Goal: Information Seeking & Learning: Learn about a topic

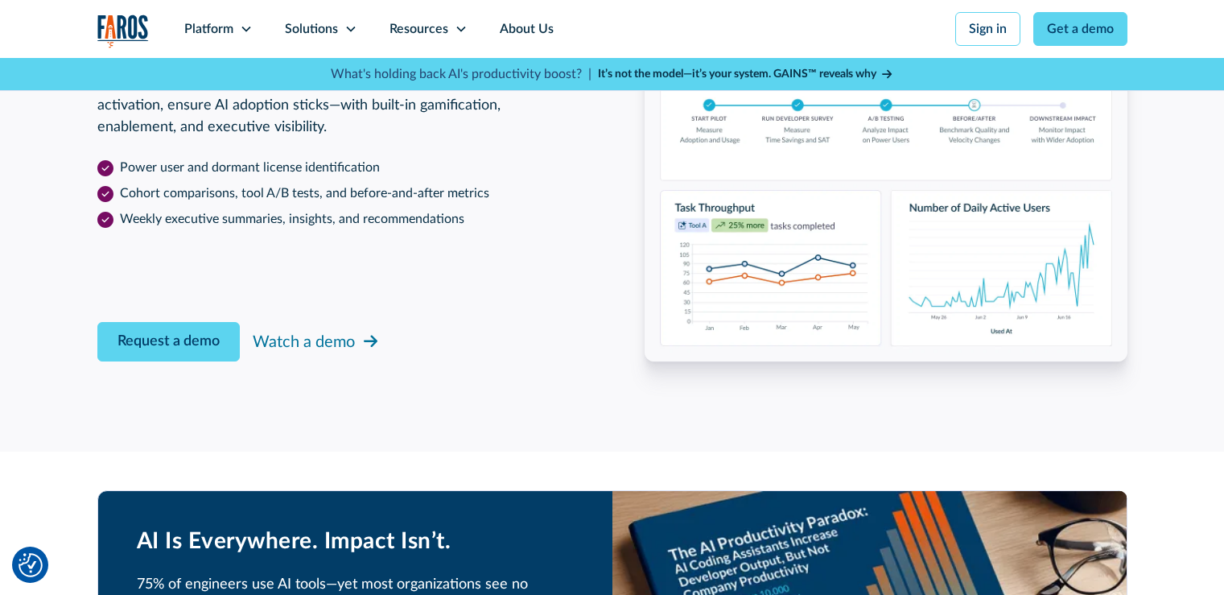
scroll to position [2656, 0]
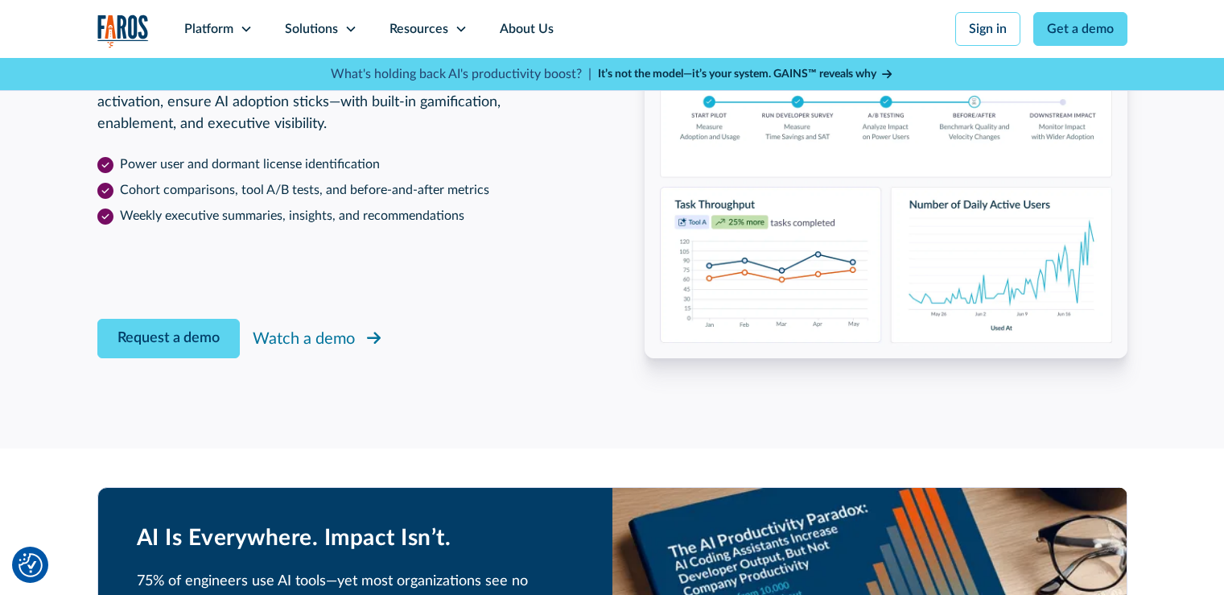
click at [357, 333] on link "Watch a demo" at bounding box center [318, 339] width 131 height 31
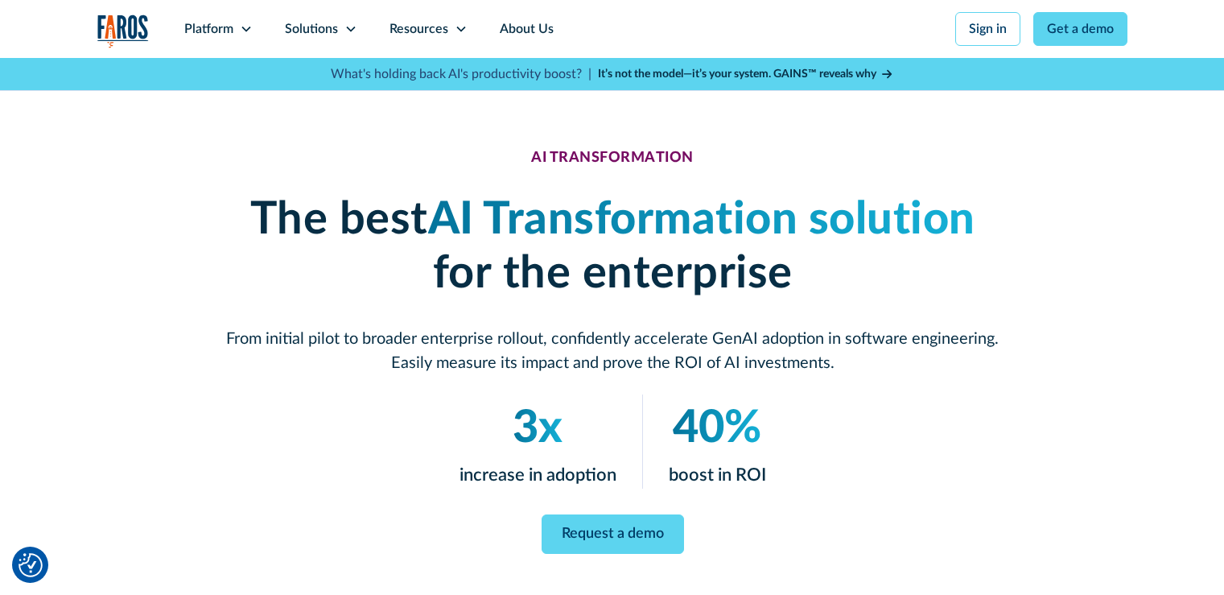
click at [485, 534] on div "Request a demo" at bounding box center [612, 533] width 773 height 39
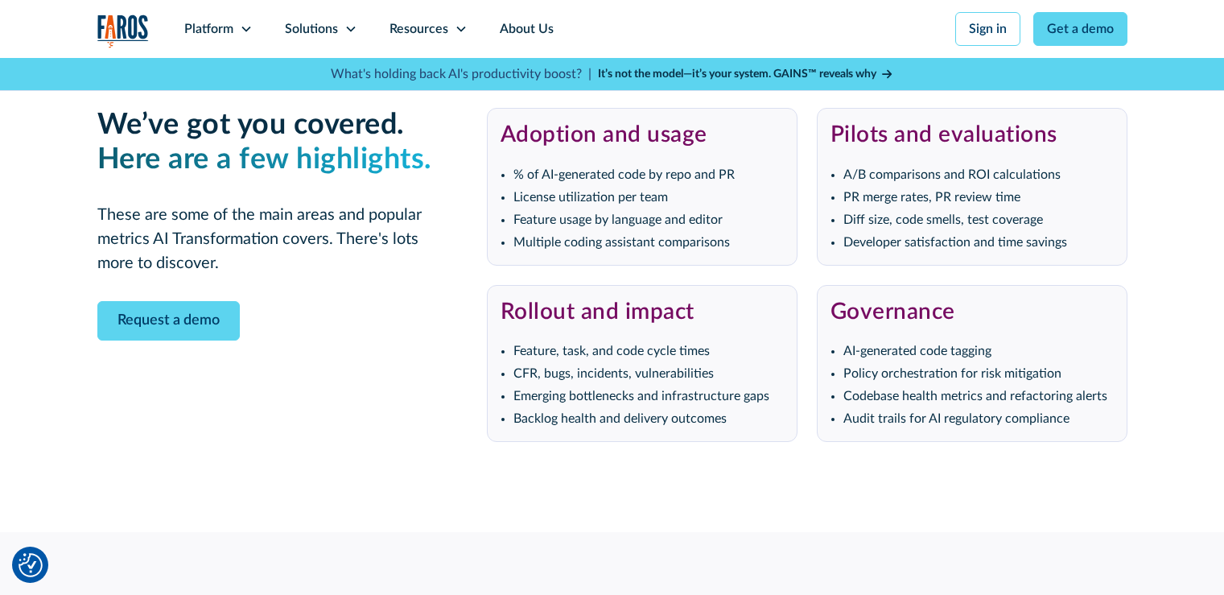
scroll to position [3219, 0]
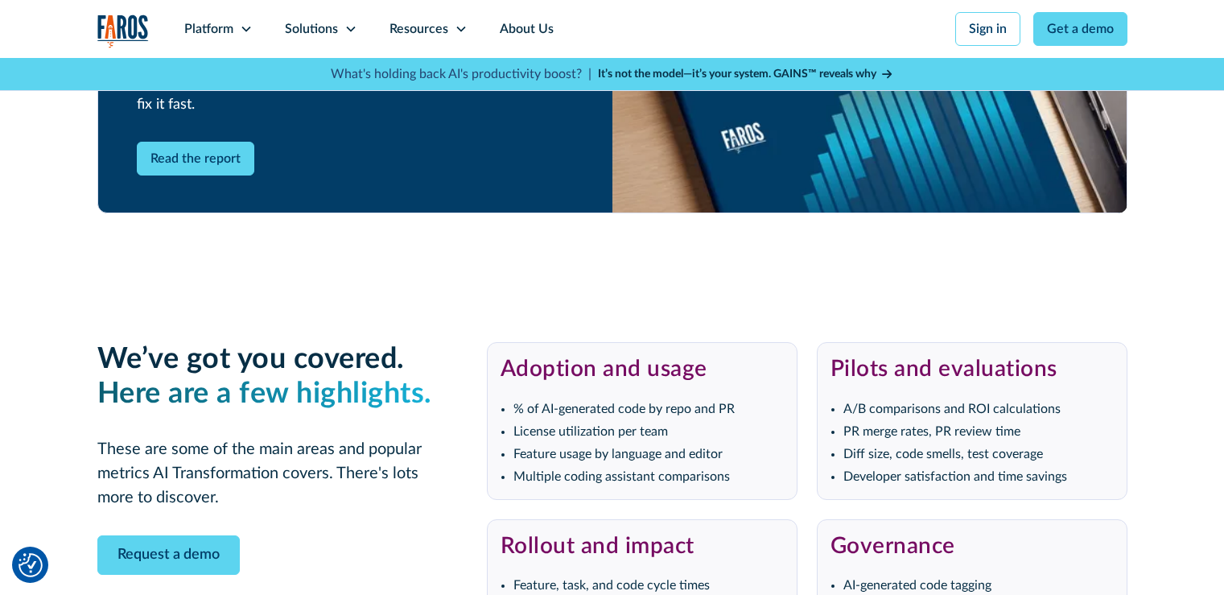
click at [752, 76] on strong "It’s not the model—it’s your system. GAINS™ reveals why" at bounding box center [737, 73] width 278 height 11
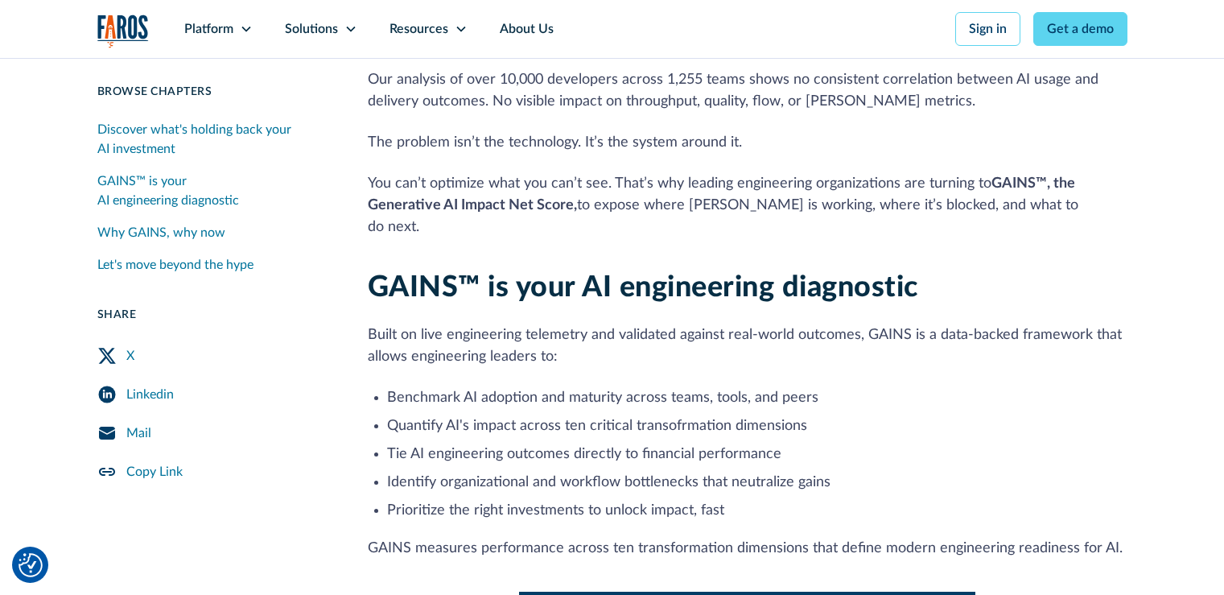
scroll to position [563, 0]
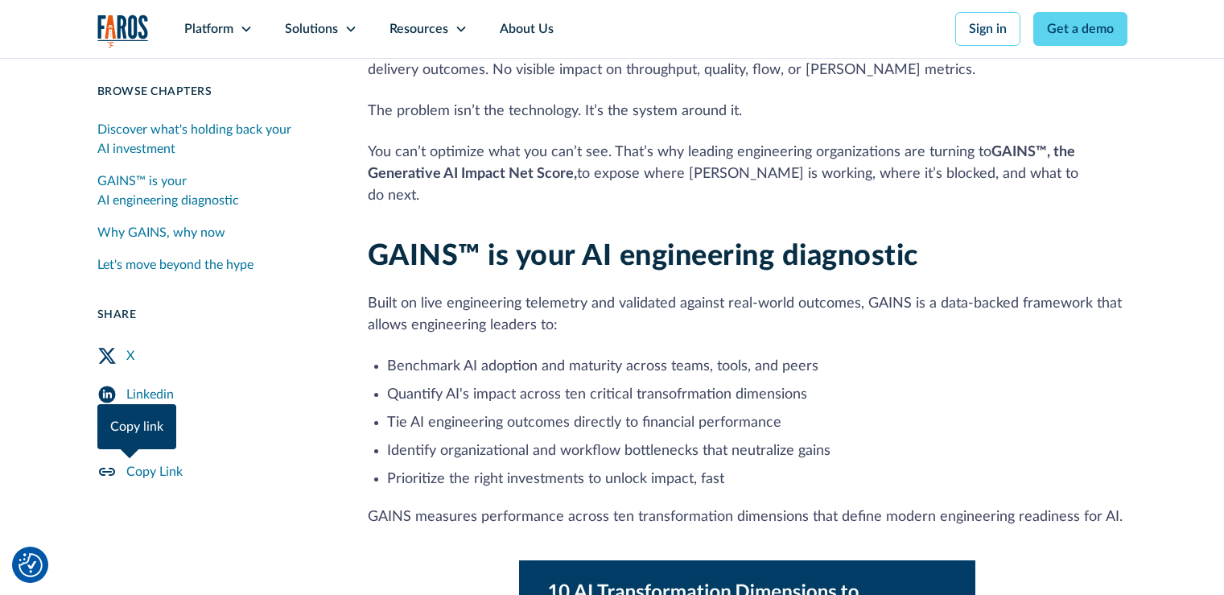
click at [277, 467] on link "Copy Link" at bounding box center [213, 471] width 232 height 39
